Goal: Task Accomplishment & Management: Complete application form

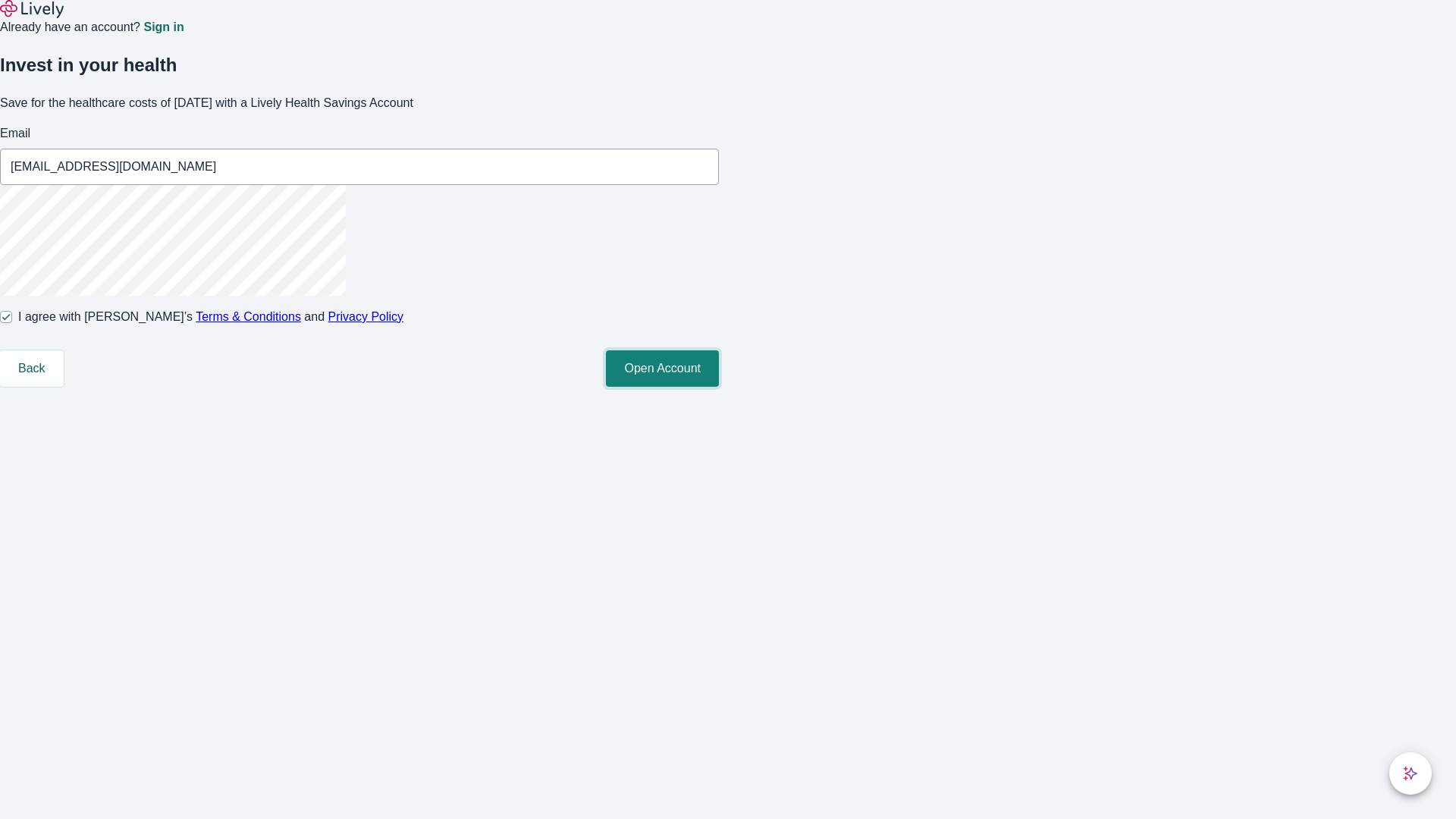
click at [719, 387] on button "Open Account" at bounding box center [661, 368] width 113 height 37
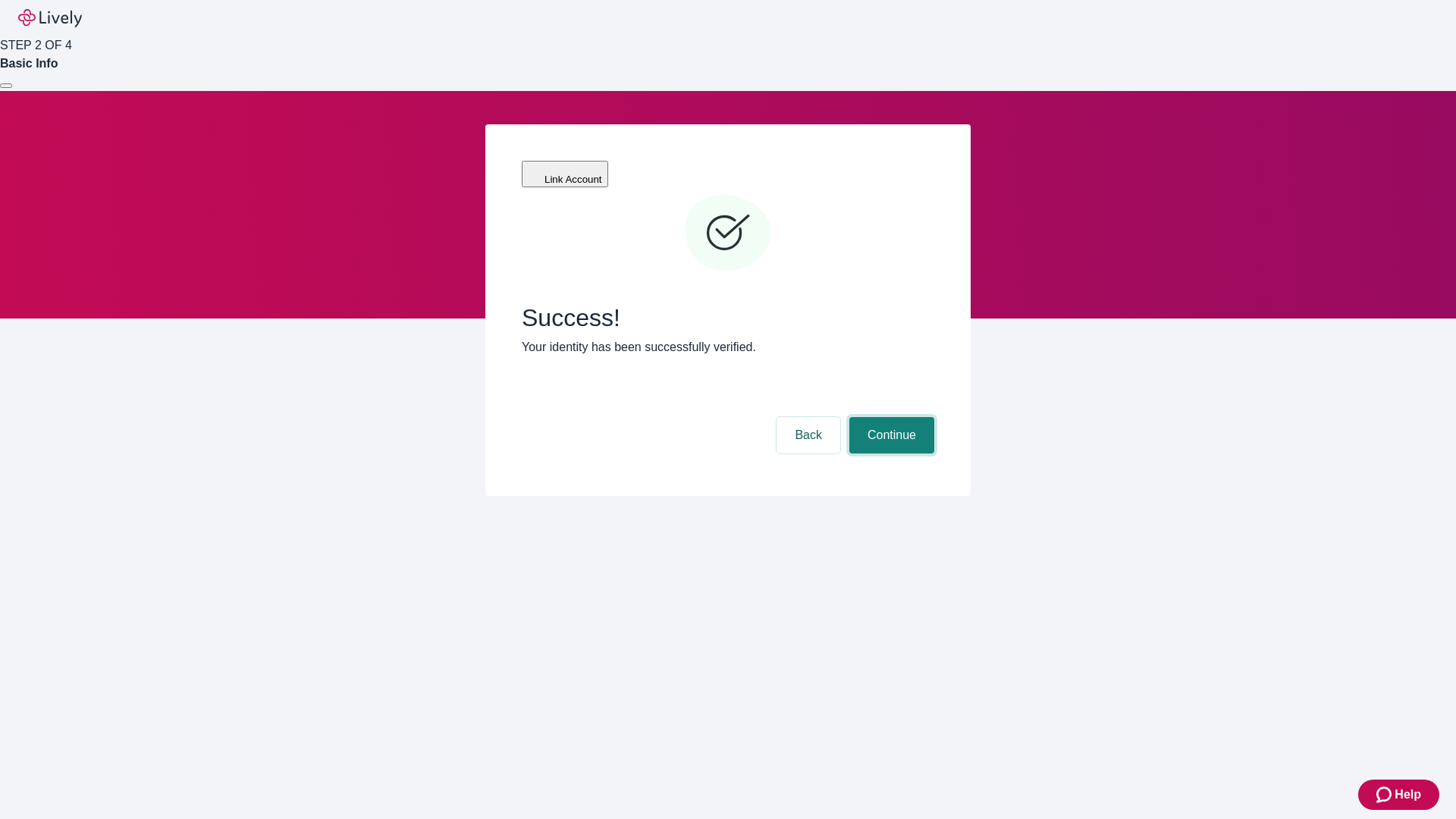
click at [889, 417] on button "Continue" at bounding box center [891, 435] width 85 height 37
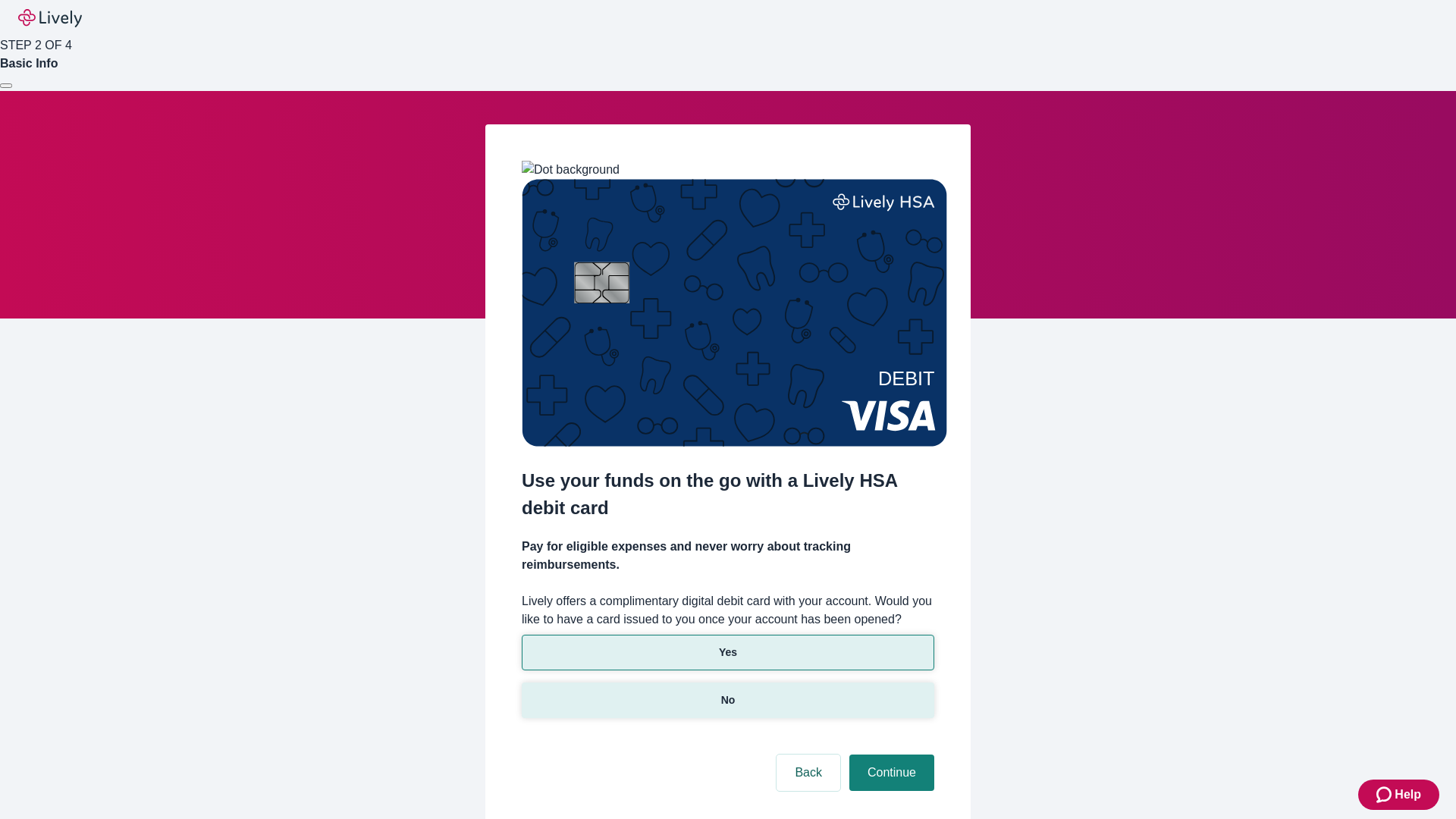
click at [727, 692] on p "No" at bounding box center [727, 700] width 14 height 16
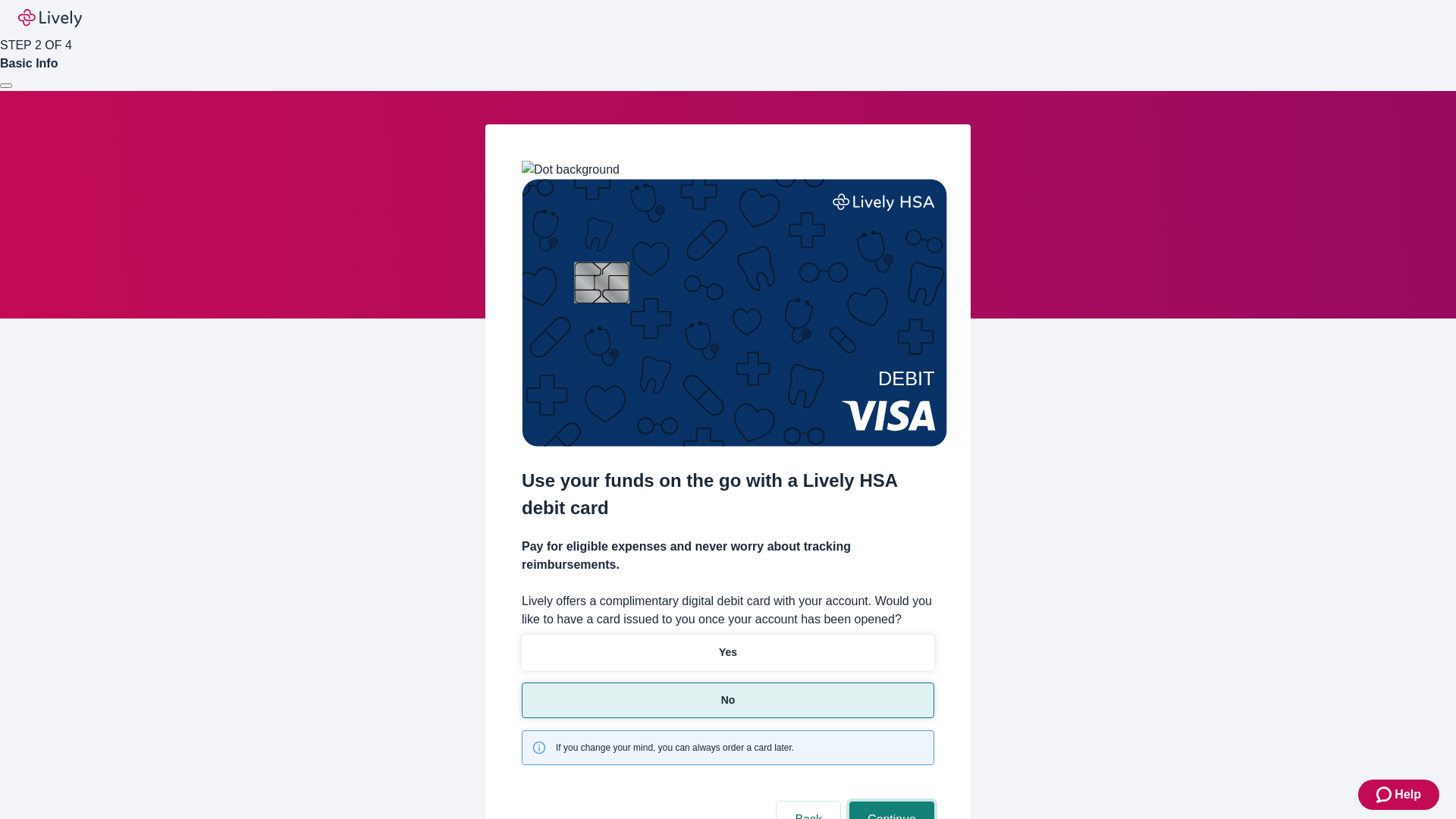
click at [889, 801] on button "Continue" at bounding box center [891, 819] width 85 height 37
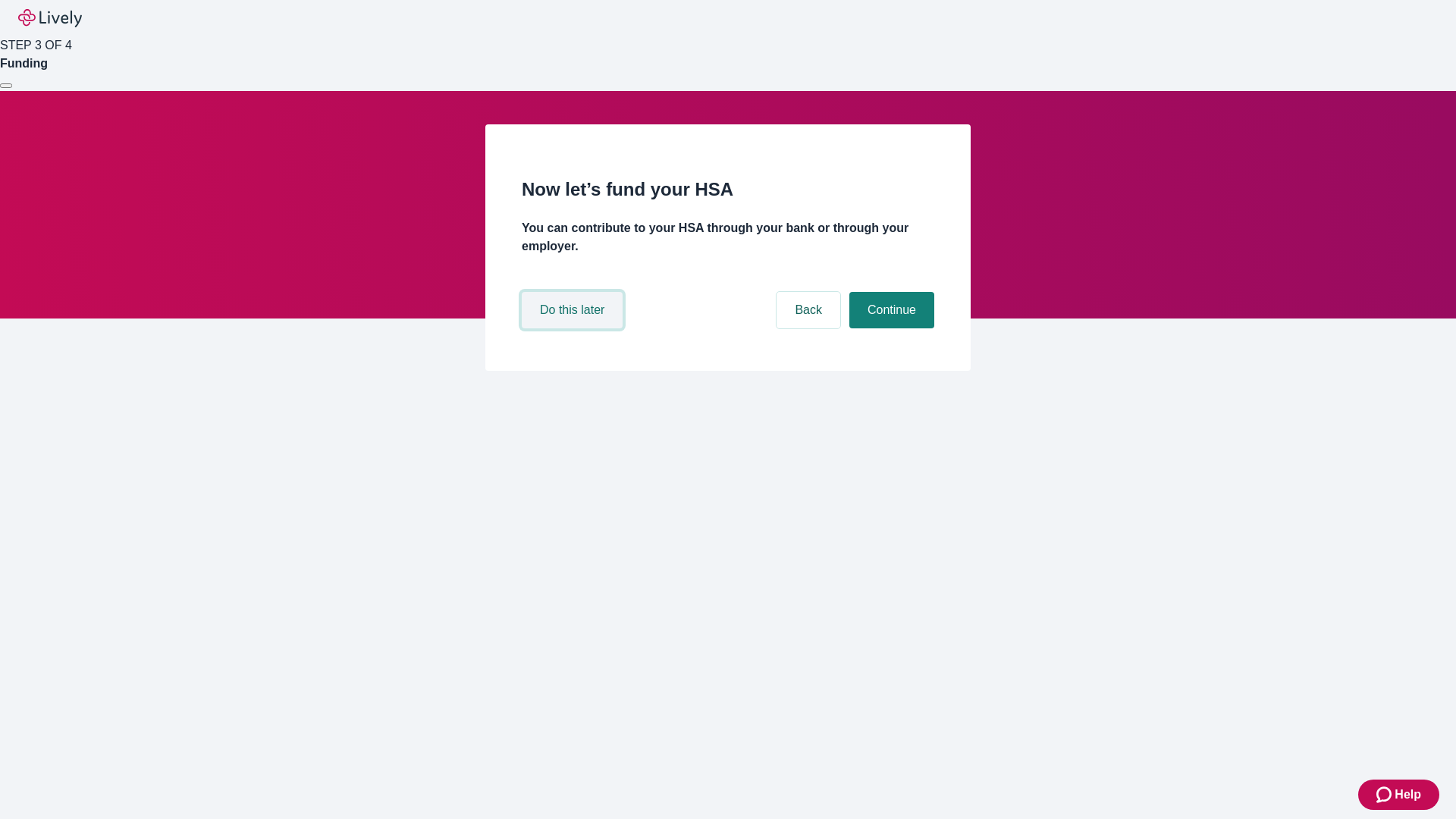
click at [574, 328] on button "Do this later" at bounding box center [572, 310] width 101 height 37
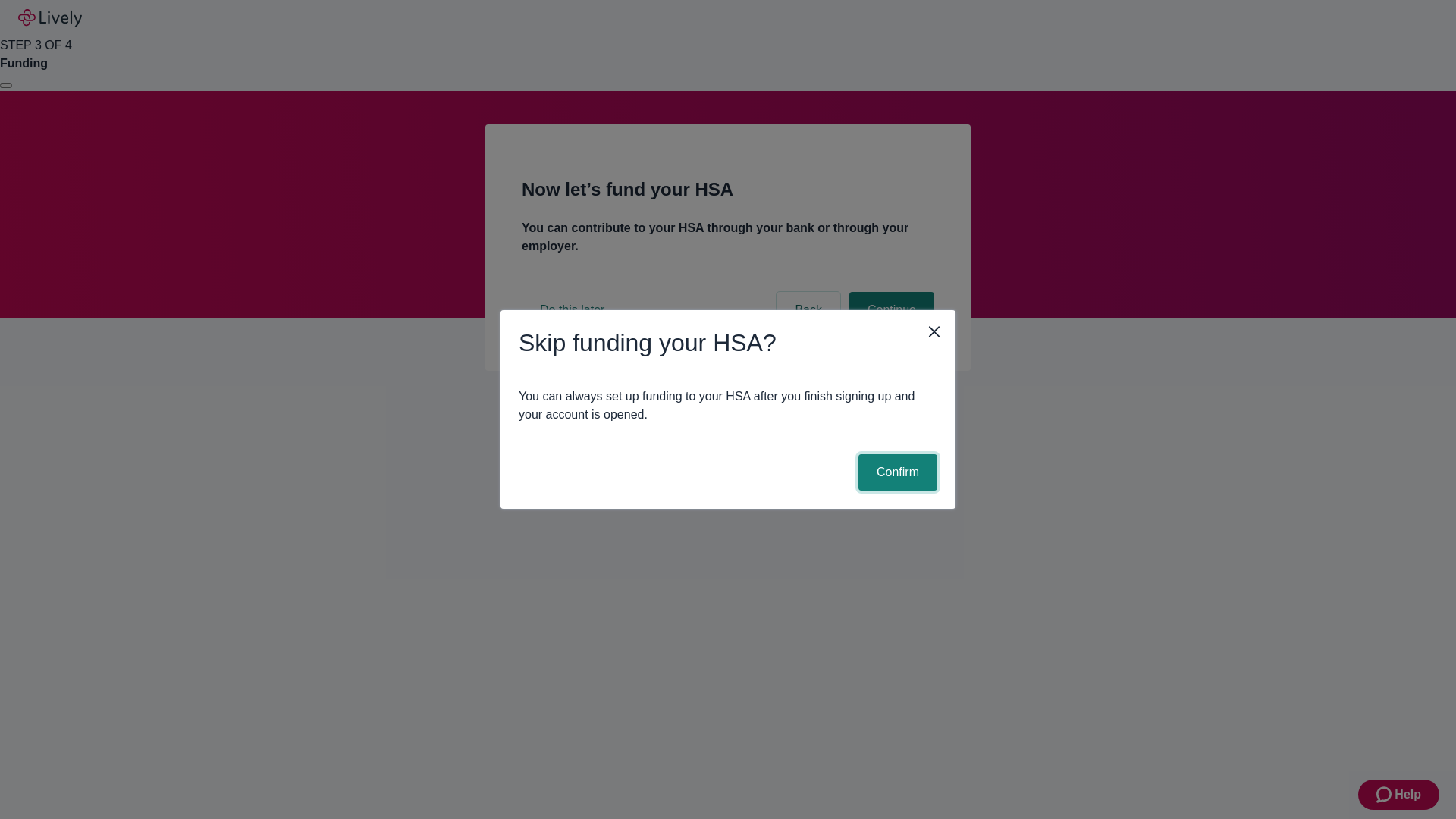
click at [896, 472] on button "Confirm" at bounding box center [898, 472] width 79 height 37
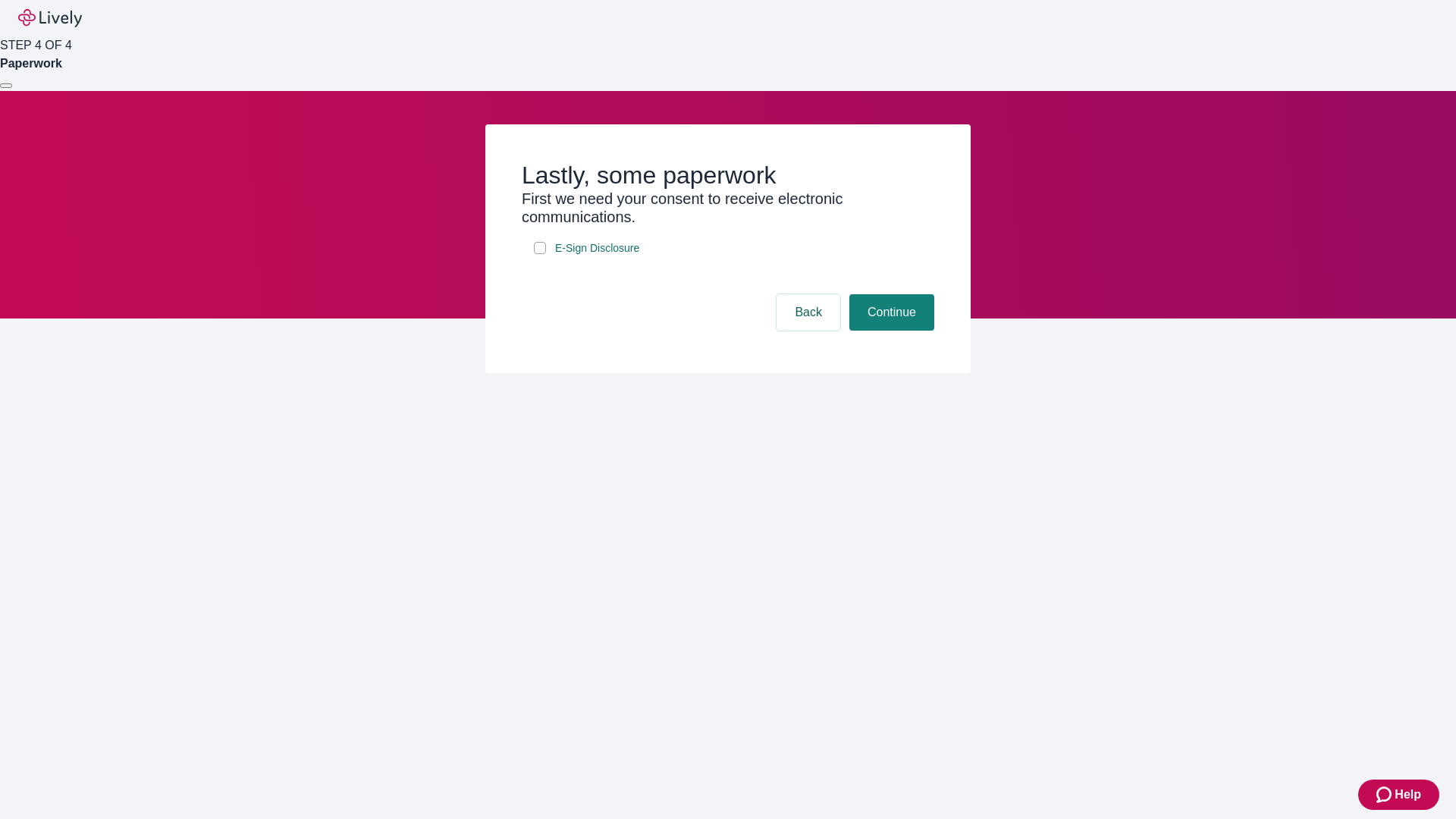
click at [540, 254] on input "E-Sign Disclosure" at bounding box center [540, 247] width 12 height 12
checkbox input "true"
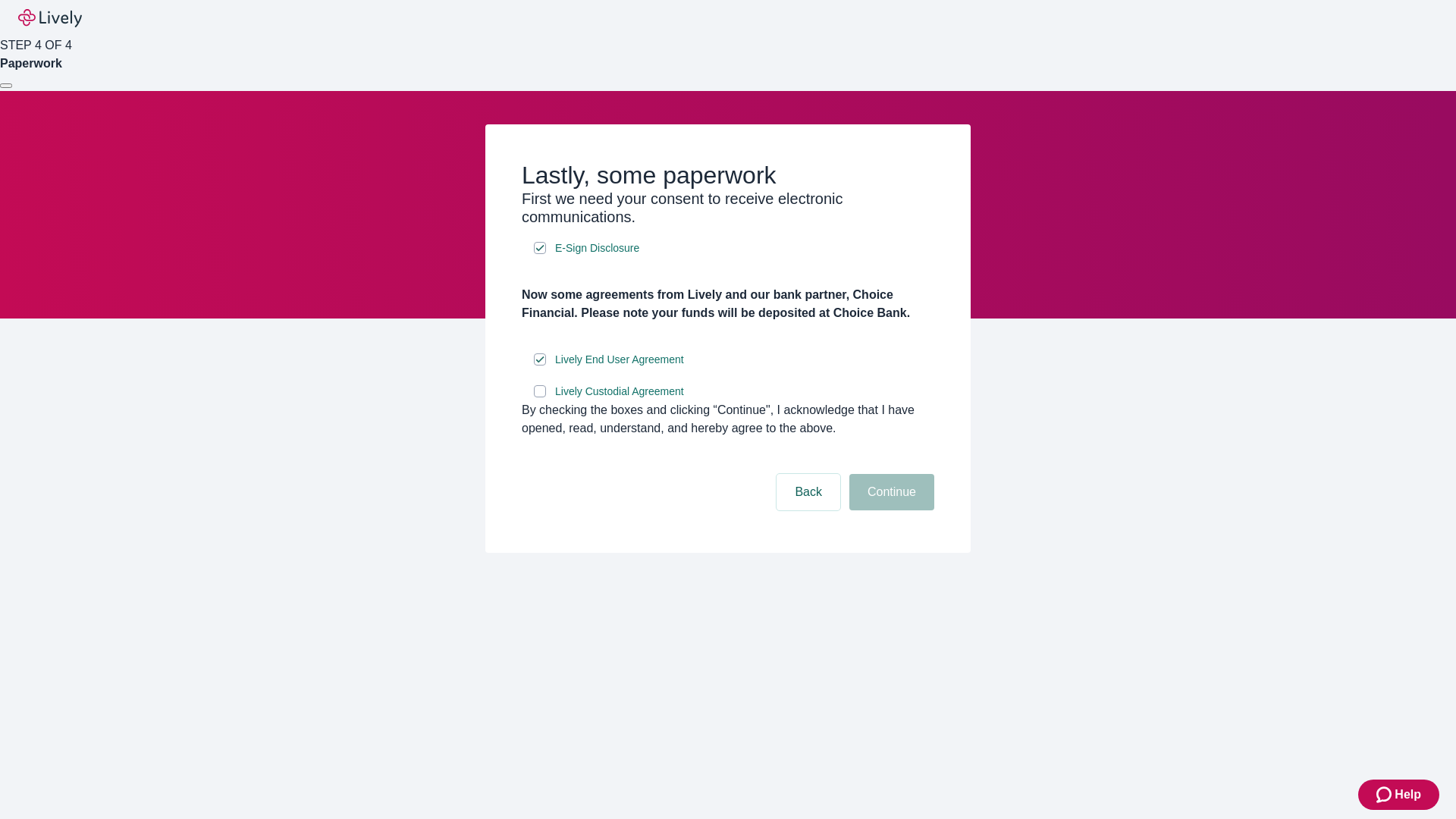
click at [540, 397] on input "Lively Custodial Agreement" at bounding box center [540, 391] width 12 height 12
checkbox input "true"
click at [889, 511] on button "Continue" at bounding box center [891, 492] width 85 height 37
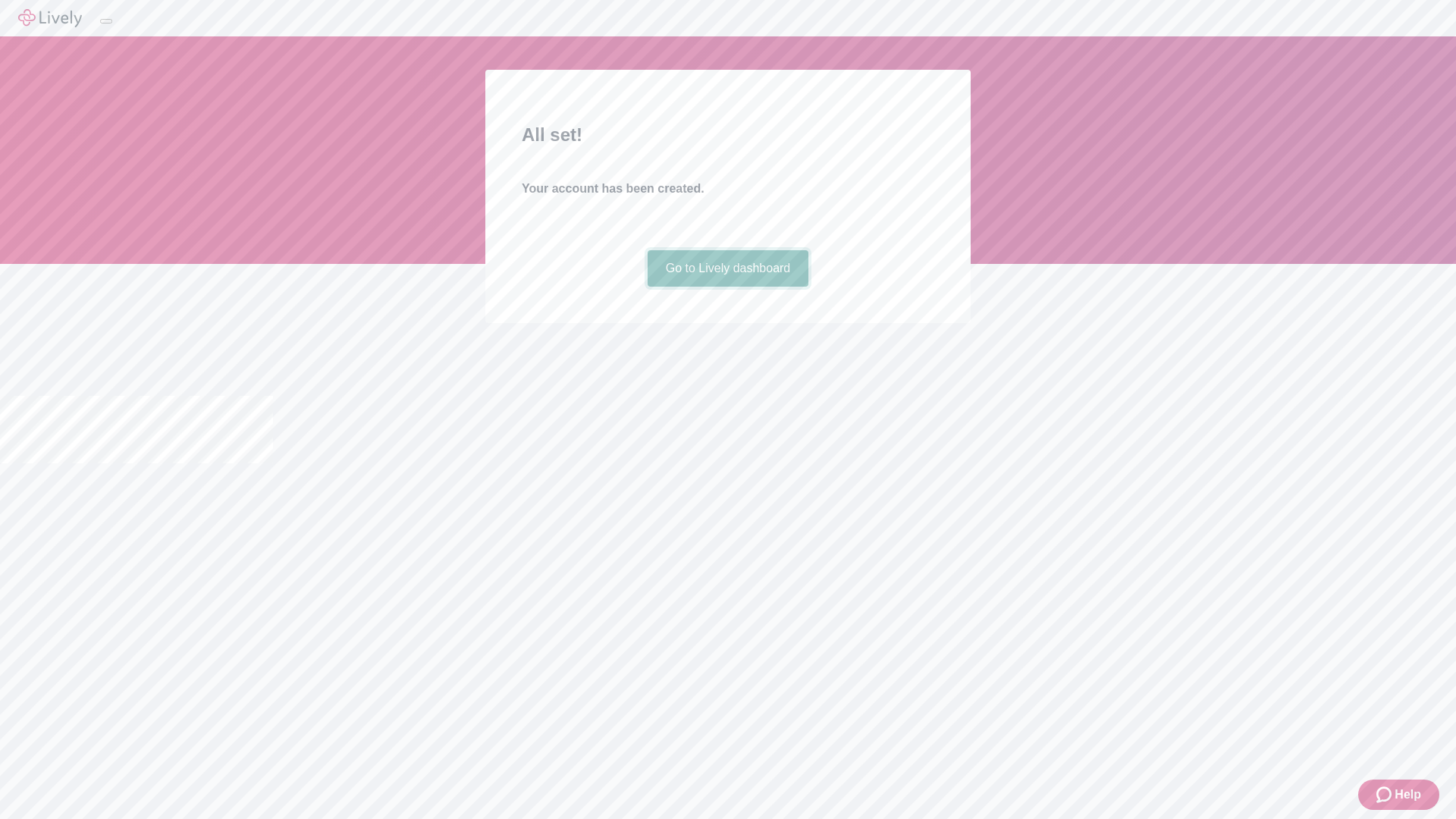
click at [727, 287] on link "Go to Lively dashboard" at bounding box center [728, 268] width 161 height 37
